Goal: Navigation & Orientation: Understand site structure

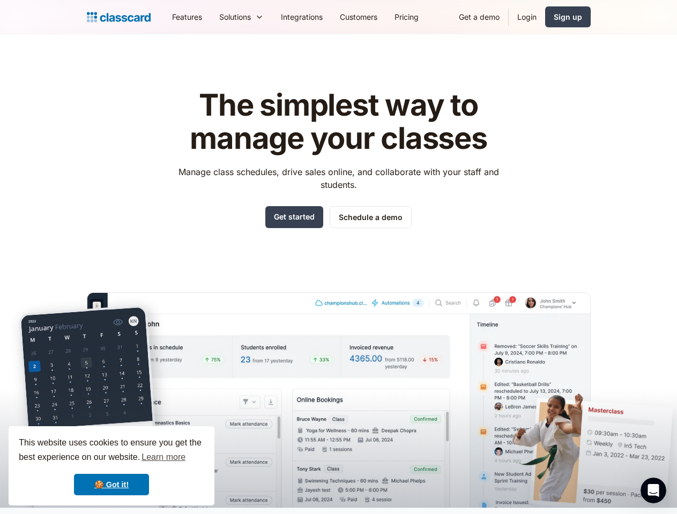
click at [338, 257] on div "The simplest way to manage your classes Manage class schedules, drive sales onl…" at bounding box center [339, 290] width 504 height 436
click at [111, 466] on div "This website uses cookies to ensure you get the best experience on our website.…" at bounding box center [112, 466] width 206 height 79
click at [377, 17] on nav "Features Resources Blog The latest industry news, updates and info. Customer st…" at bounding box center [376, 17] width 427 height 24
click at [211, 17] on div "Solutions Sports academy Swim school Dance studio Gymnastics Music school Marti…" at bounding box center [242, 17] width 62 height 24
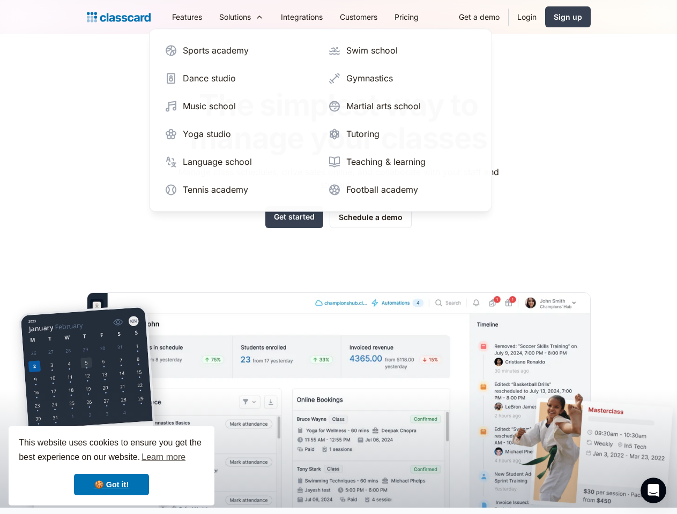
click at [653, 491] on icon "Open Intercom Messenger" at bounding box center [654, 491] width 18 height 18
